Goal: Information Seeking & Learning: Compare options

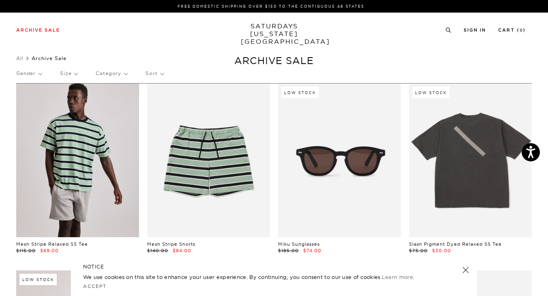
click at [91, 180] on link at bounding box center [77, 160] width 123 height 154
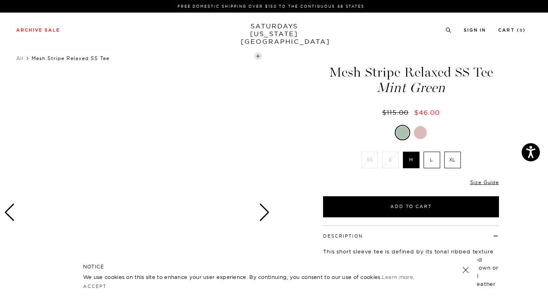
click at [465, 268] on link at bounding box center [465, 269] width 11 height 11
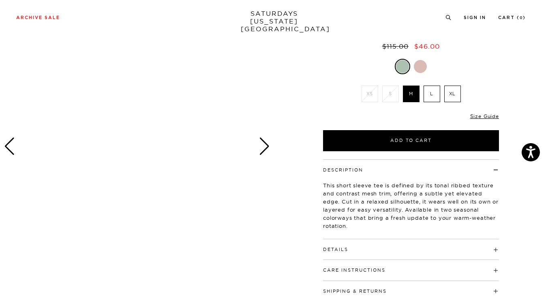
scroll to position [81, 0]
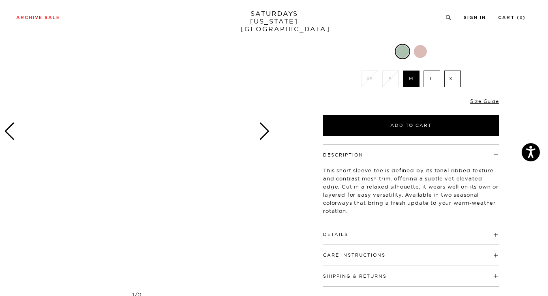
click at [357, 238] on div "Details 100% cotton Model is 6'0" wearing a size M" at bounding box center [411, 234] width 176 height 21
click at [340, 237] on button "Details" at bounding box center [335, 234] width 25 height 4
click at [336, 285] on button "Care Instructions" at bounding box center [354, 287] width 62 height 4
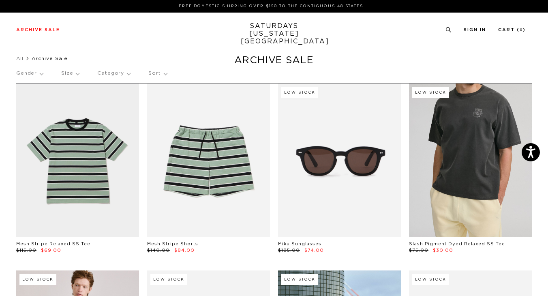
click at [472, 150] on link at bounding box center [470, 160] width 123 height 154
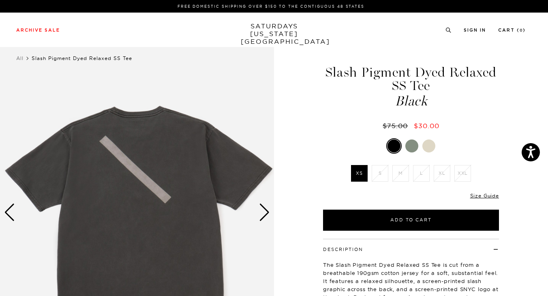
click at [268, 213] on div "Next slide" at bounding box center [264, 212] width 11 height 18
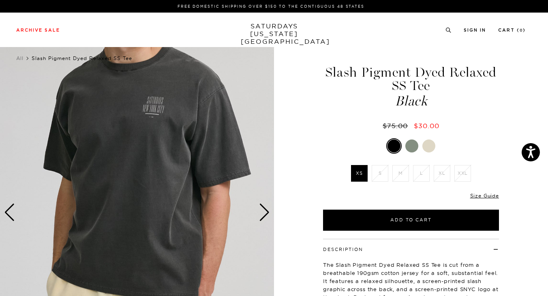
click at [397, 173] on li "M" at bounding box center [400, 173] width 21 height 17
click at [415, 145] on div at bounding box center [411, 145] width 13 height 13
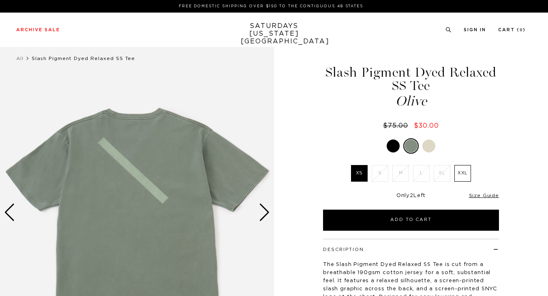
click at [429, 147] on div at bounding box center [428, 145] width 13 height 13
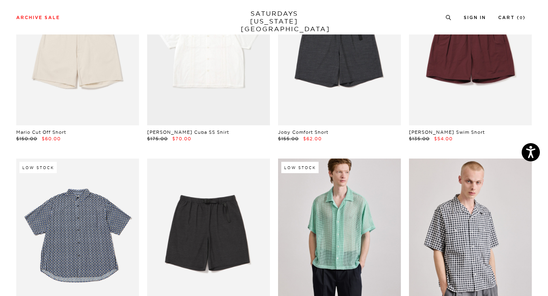
scroll to position [1135, 0]
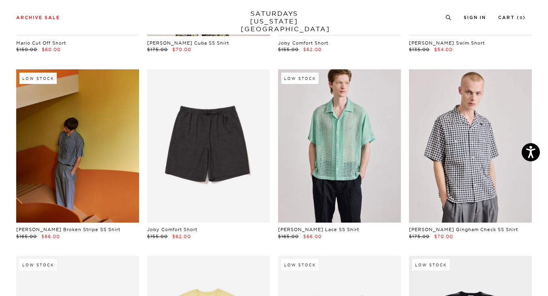
click at [82, 162] on link at bounding box center [77, 146] width 123 height 154
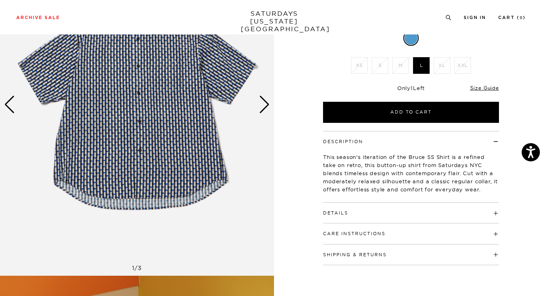
scroll to position [81, 0]
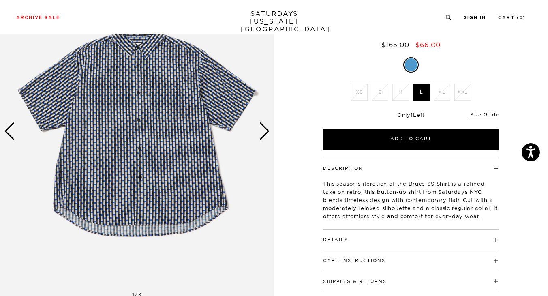
click at [267, 131] on div "Next slide" at bounding box center [264, 131] width 11 height 18
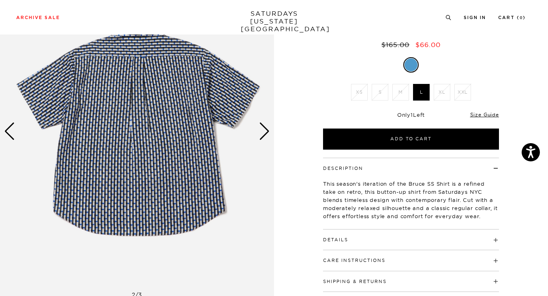
click at [267, 131] on div "Next slide" at bounding box center [264, 131] width 11 height 18
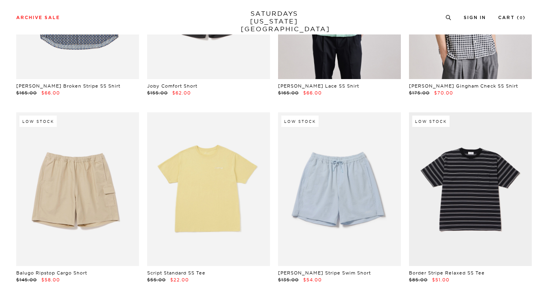
scroll to position [1337, 0]
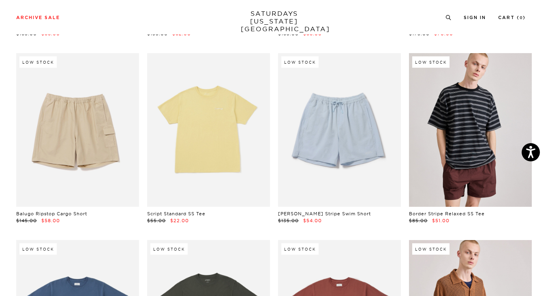
click at [475, 127] on link at bounding box center [470, 130] width 123 height 154
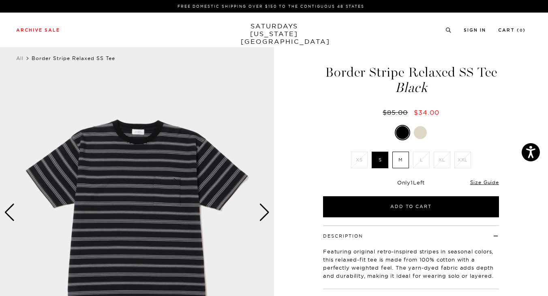
click at [266, 211] on div "Next slide" at bounding box center [264, 212] width 11 height 18
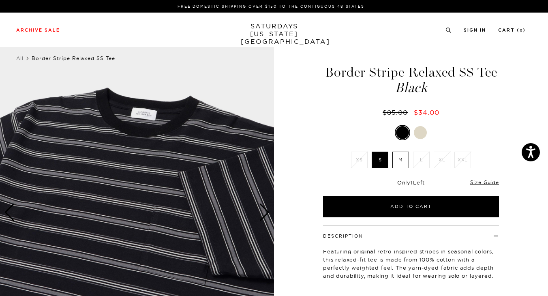
click at [266, 211] on div "Next slide" at bounding box center [264, 212] width 11 height 18
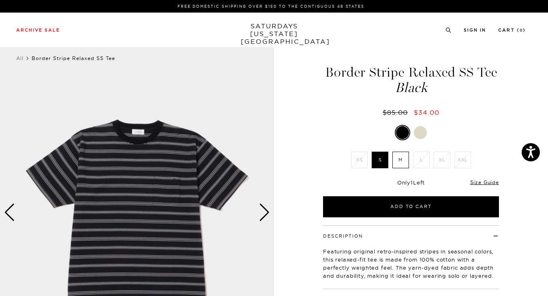
click at [264, 210] on div "Next slide" at bounding box center [264, 212] width 11 height 18
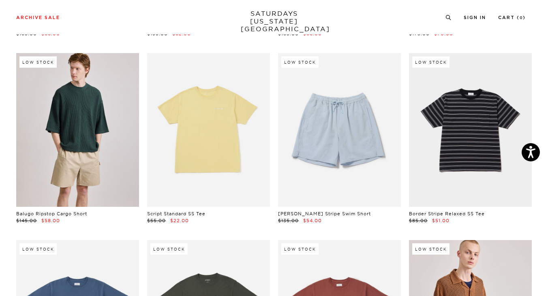
click at [79, 131] on link at bounding box center [77, 130] width 123 height 154
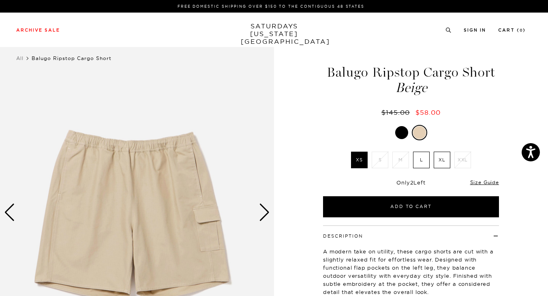
click at [267, 212] on div "Next slide" at bounding box center [264, 212] width 11 height 18
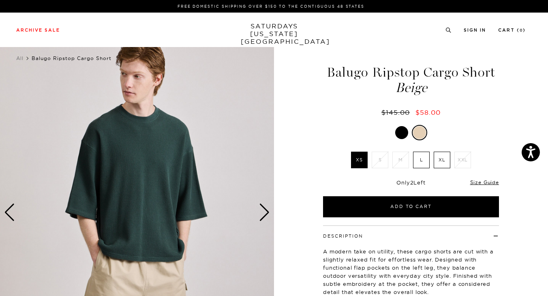
click at [267, 212] on div "Next slide" at bounding box center [264, 212] width 11 height 18
